Goal: Task Accomplishment & Management: Manage account settings

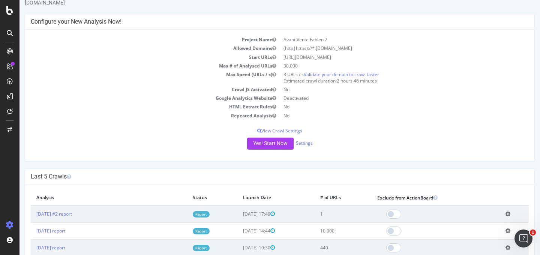
scroll to position [63, 0]
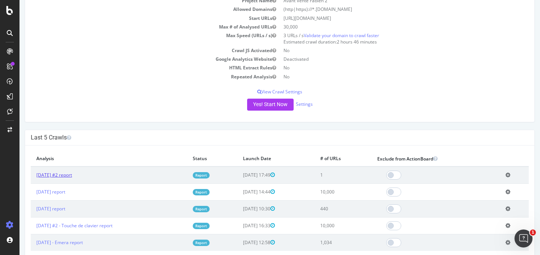
click at [67, 177] on link "2025 Sep. 18th #2 report" at bounding box center [54, 175] width 36 height 6
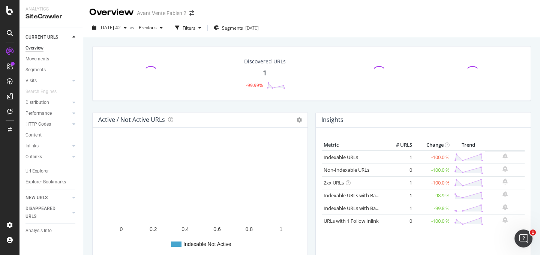
scroll to position [14, 0]
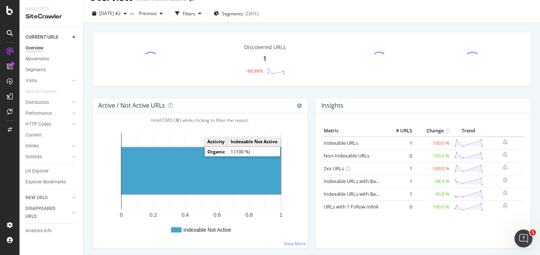
click at [189, 167] on rect "A chart." at bounding box center [201, 170] width 159 height 47
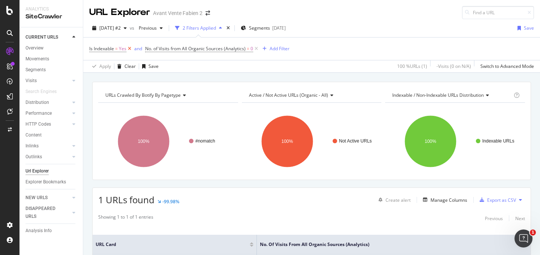
click at [131, 48] on icon at bounding box center [129, 49] width 6 height 8
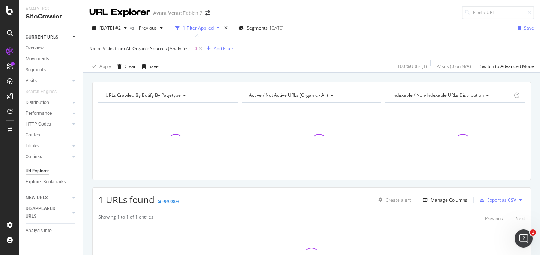
click at [200, 49] on icon at bounding box center [200, 49] width 6 height 8
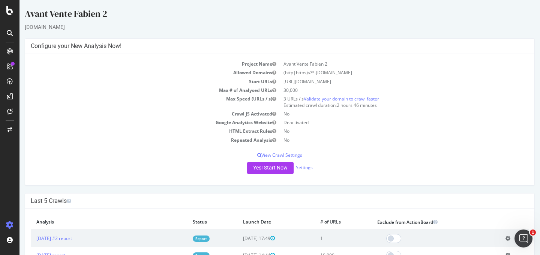
scroll to position [57, 0]
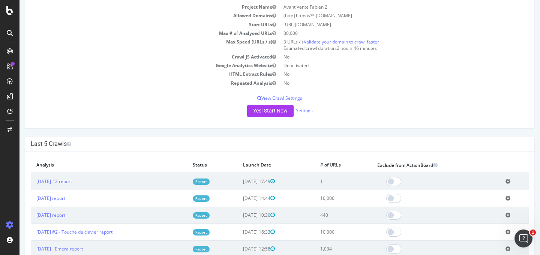
click at [506, 181] on icon at bounding box center [508, 182] width 5 height 6
click at [465, 202] on link "Delete analysis" at bounding box center [481, 203] width 60 height 10
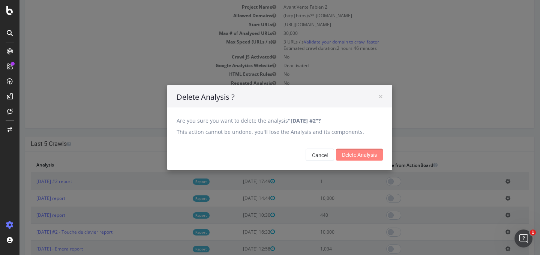
click at [358, 157] on input "Delete Analysis" at bounding box center [359, 155] width 47 height 12
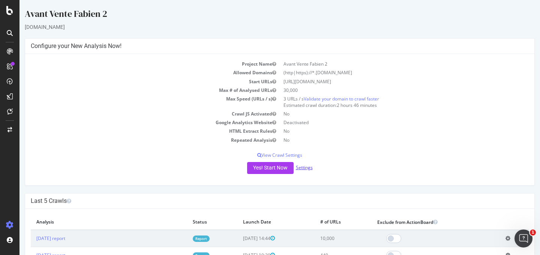
click at [296, 167] on link "Settings" at bounding box center [304, 167] width 17 height 6
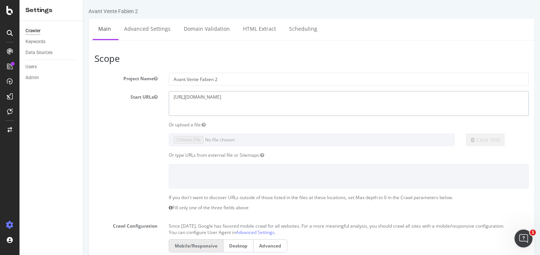
click at [251, 98] on textarea "[URL][DOMAIN_NAME]" at bounding box center [349, 103] width 360 height 24
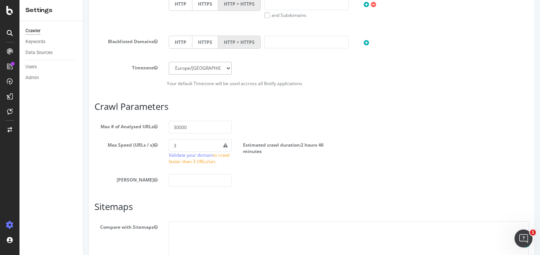
scroll to position [367, 0]
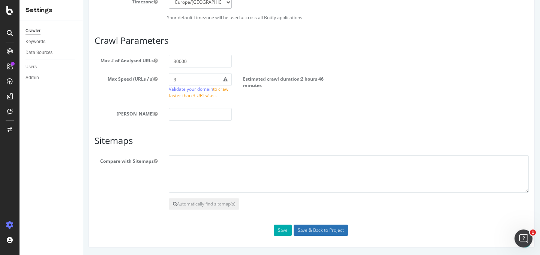
click at [311, 234] on input "Save & Back to Project" at bounding box center [321, 230] width 54 height 11
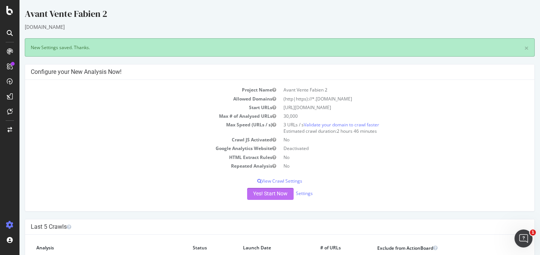
click at [265, 194] on button "Yes! Start Now" at bounding box center [270, 194] width 47 height 12
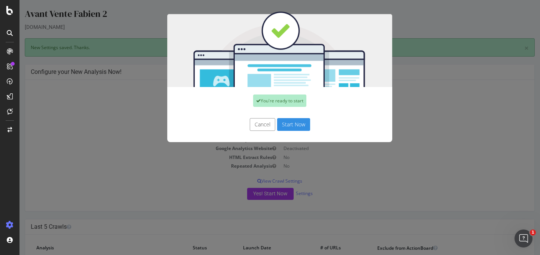
click at [284, 128] on button "Start Now" at bounding box center [293, 124] width 33 height 13
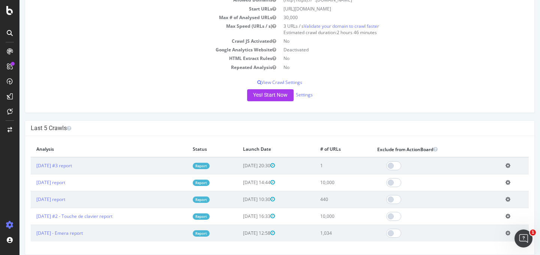
click at [507, 165] on icon at bounding box center [508, 166] width 5 height 6
click at [478, 186] on link "Delete analysis" at bounding box center [481, 187] width 60 height 10
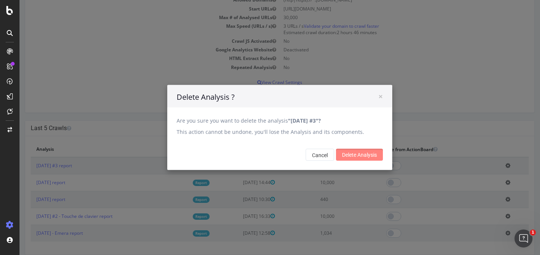
click at [353, 156] on input "Delete Analysis" at bounding box center [359, 155] width 47 height 12
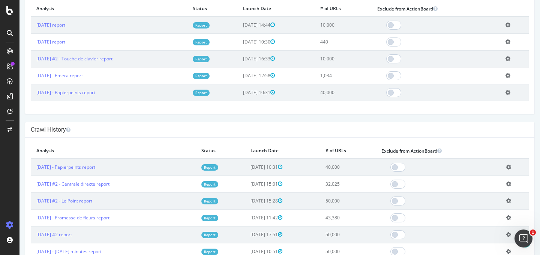
scroll to position [203, 0]
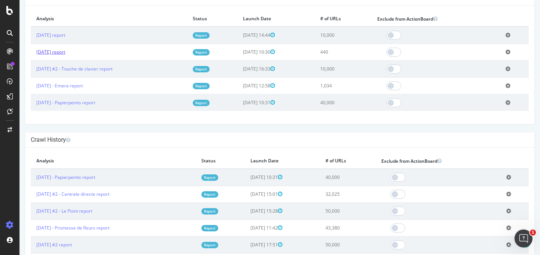
click at [65, 55] on link "[DATE] report" at bounding box center [50, 52] width 29 height 6
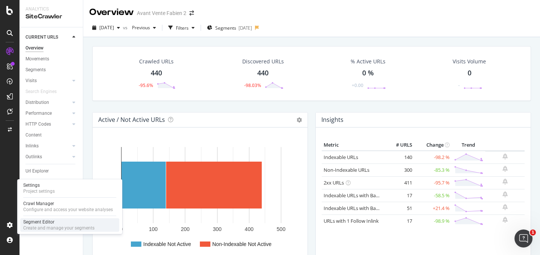
click at [35, 225] on div "Create and manage your segments" at bounding box center [58, 228] width 71 height 6
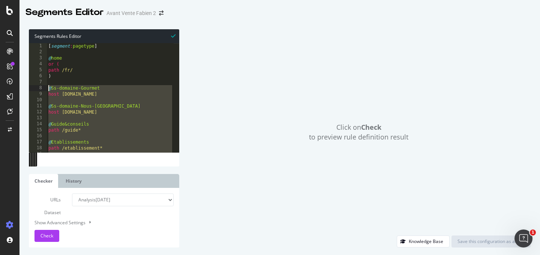
drag, startPoint x: 81, startPoint y: 151, endPoint x: 35, endPoint y: 89, distance: 77.5
click at [35, 89] on div ") 1 2 3 4 5 6 7 8 9 10 11 12 13 14 15 16 17 18 19 20 [ segment : pagetype ] @ h…" at bounding box center [104, 97] width 150 height 109
type textarea "@Ss-domaine-Gourmet host [DOMAIN_NAME]"
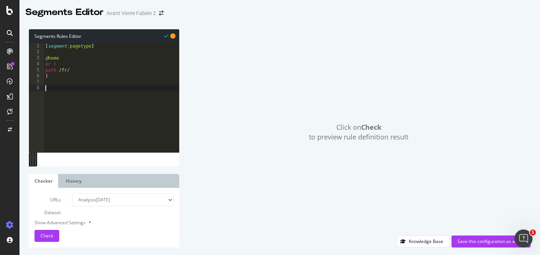
click at [146, 203] on select "Analysis [DATE] Analysis [DATE] Analysis [DATE] #2 Analysis [DATE] Analysis [DA…" at bounding box center [123, 200] width 102 height 13
select select "analysis:20250916"
click at [72, 194] on select "Analysis [DATE] Analysis [DATE] Analysis [DATE] #2 Analysis [DATE] Analysis [DA…" at bounding box center [123, 200] width 102 height 13
click at [468, 240] on div "Save this configuration as active" at bounding box center [491, 241] width 67 height 6
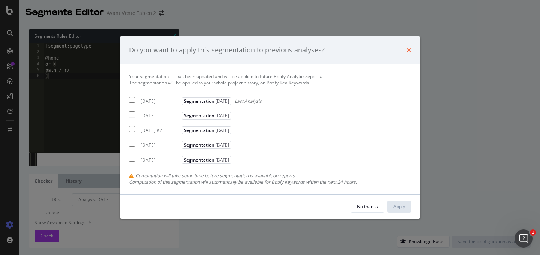
click at [411, 51] on icon "times" at bounding box center [409, 50] width 5 height 6
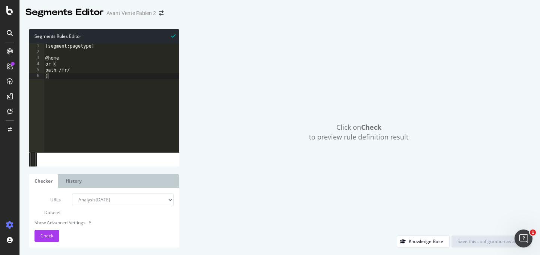
click at [153, 203] on select "Analysis [DATE] Analysis [DATE] Analysis [DATE] #2 Analysis [DATE] Analysis [DA…" at bounding box center [123, 200] width 102 height 13
click at [72, 194] on select "Analysis [DATE] Analysis [DATE] Analysis [DATE] #2 Analysis [DATE] Analysis [DA…" at bounding box center [123, 200] width 102 height 13
click at [44, 237] on span "Check" at bounding box center [47, 236] width 13 height 6
type textarea ")"
click at [60, 88] on div "[segment:pagetype] @home or ( path /fr/ )" at bounding box center [111, 103] width 135 height 121
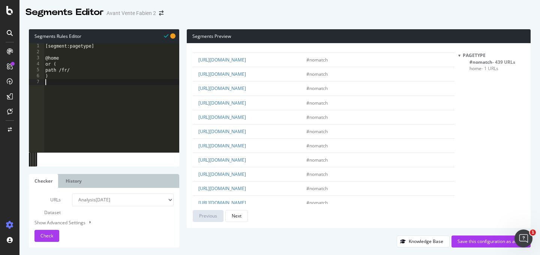
scroll to position [373, 0]
